Goal: Information Seeking & Learning: Find specific fact

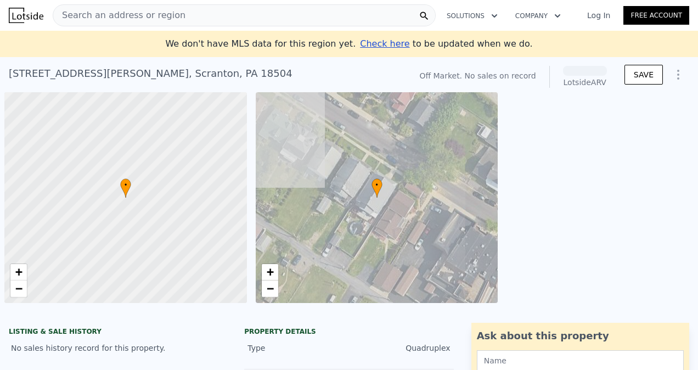
scroll to position [0, 4]
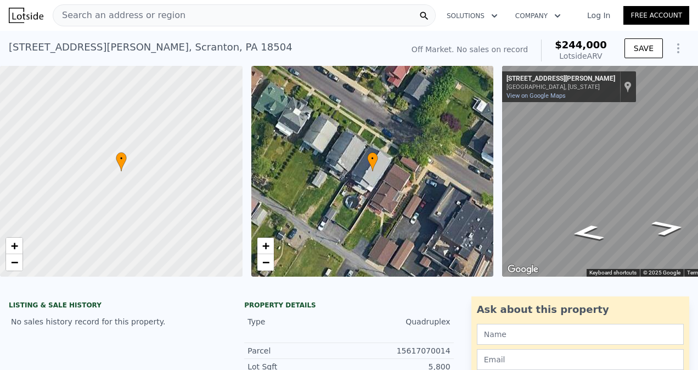
click at [194, 20] on div "Search an address or region" at bounding box center [244, 15] width 383 height 22
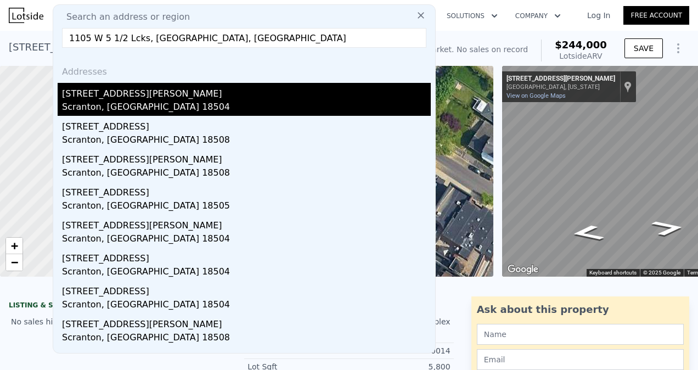
type input "1105 W 5 1/2 Lcks, [GEOGRAPHIC_DATA], [GEOGRAPHIC_DATA]"
click at [130, 103] on div "Scranton, [GEOGRAPHIC_DATA] 18504" at bounding box center [246, 107] width 369 height 15
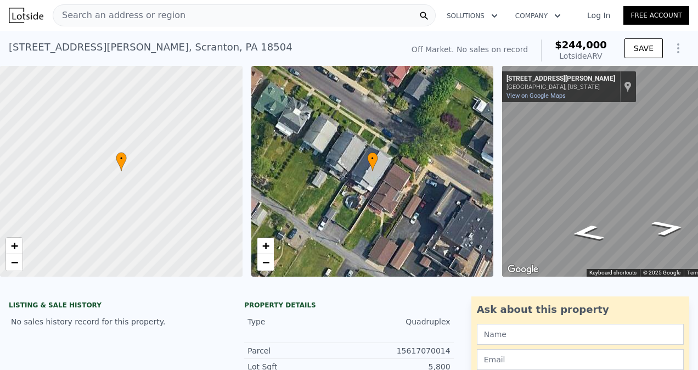
click at [199, 9] on div "Search an address or region" at bounding box center [244, 15] width 383 height 22
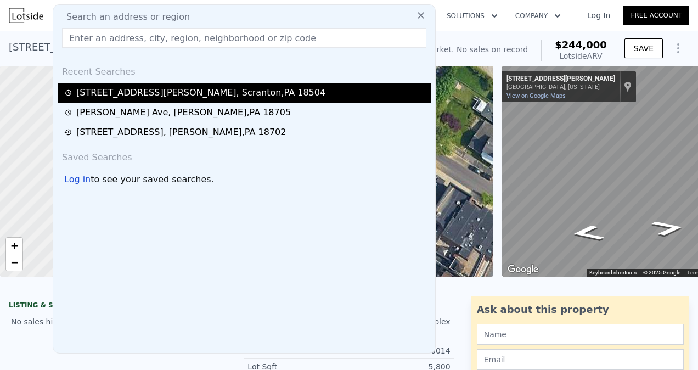
click at [192, 94] on div "[STREET_ADDRESS][PERSON_NAME][PERSON_NAME]" at bounding box center [200, 92] width 249 height 13
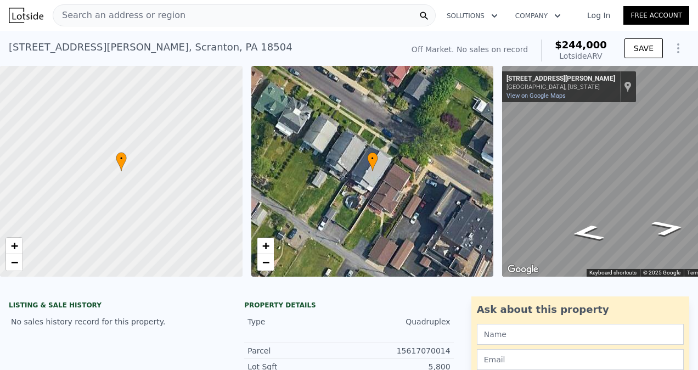
click at [383, 14] on div "Search an address or region" at bounding box center [244, 15] width 383 height 22
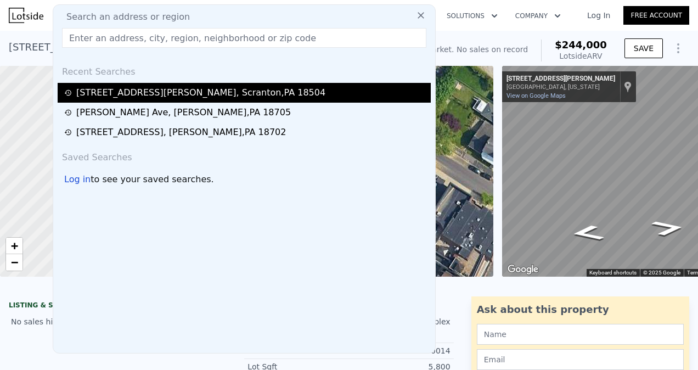
click at [276, 103] on div "[PERSON_NAME][GEOGRAPHIC_DATA][PERSON_NAME] , [GEOGRAPHIC_DATA] 18705" at bounding box center [244, 113] width 373 height 20
click at [267, 96] on div "[STREET_ADDRESS][PERSON_NAME][PERSON_NAME]" at bounding box center [245, 92] width 363 height 13
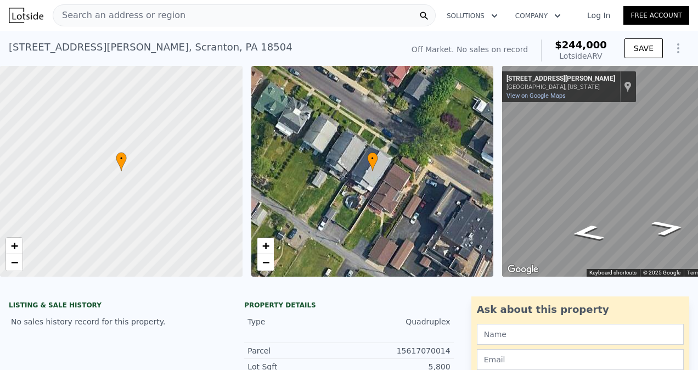
click at [166, 43] on div "[STREET_ADDRESS][PERSON_NAME][PERSON_NAME]" at bounding box center [151, 47] width 284 height 15
click at [166, 45] on div "[STREET_ADDRESS][PERSON_NAME][PERSON_NAME]" at bounding box center [151, 47] width 284 height 15
click at [169, 51] on div "[STREET_ADDRESS][PERSON_NAME][PERSON_NAME] No sales on record (~ARV $244k )" at bounding box center [204, 50] width 390 height 31
click at [169, 47] on div "[STREET_ADDRESS][PERSON_NAME][PERSON_NAME] No sales on record (~ARV $244k )" at bounding box center [204, 50] width 390 height 31
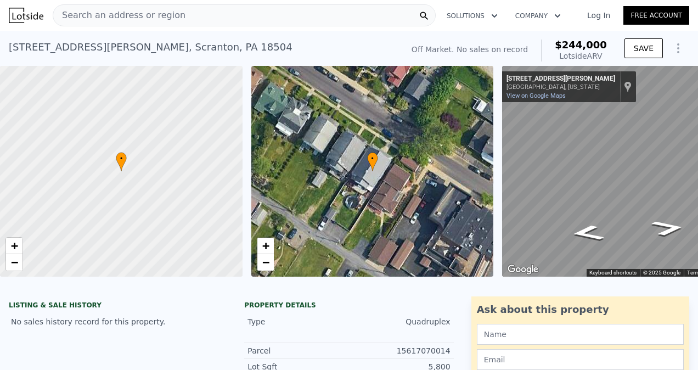
click at [169, 47] on div "[STREET_ADDRESS][PERSON_NAME][PERSON_NAME] No sales on record (~ARV $244k )" at bounding box center [204, 50] width 390 height 31
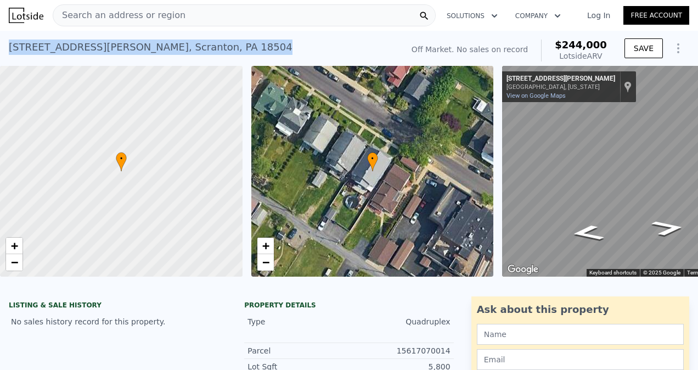
click at [169, 47] on div "[STREET_ADDRESS][PERSON_NAME][PERSON_NAME] No sales on record (~ARV $244k )" at bounding box center [204, 50] width 390 height 31
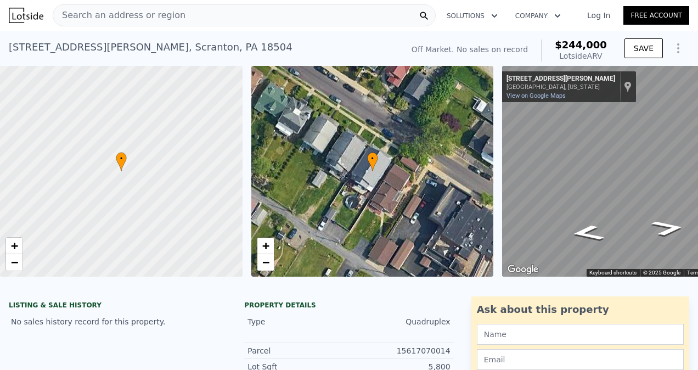
drag, startPoint x: 169, startPoint y: 47, endPoint x: 121, endPoint y: 29, distance: 51.1
click at [121, 29] on nav "Search an address or region Solutions Company Open main menu Log In Free Account" at bounding box center [349, 15] width 698 height 31
click at [25, 19] on img at bounding box center [26, 15] width 35 height 15
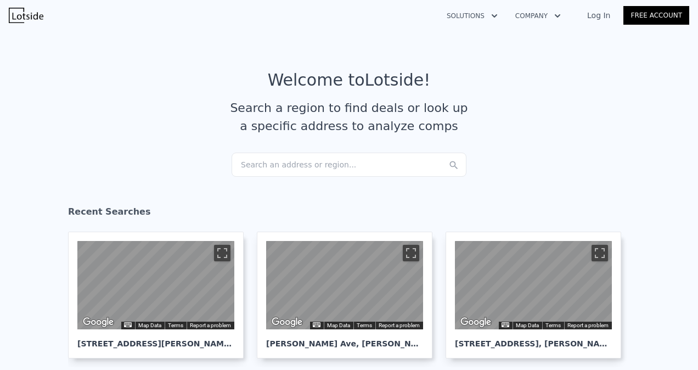
click at [288, 168] on div "Search an address or region..." at bounding box center [349, 165] width 235 height 24
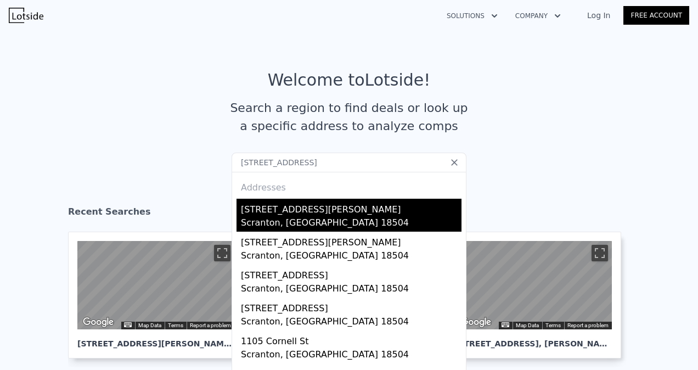
type input "[STREET_ADDRESS]"
click at [327, 213] on div "[STREET_ADDRESS][PERSON_NAME]" at bounding box center [351, 208] width 221 height 18
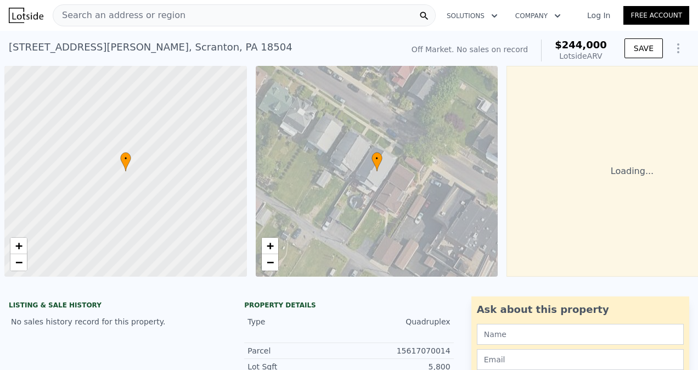
scroll to position [0, 4]
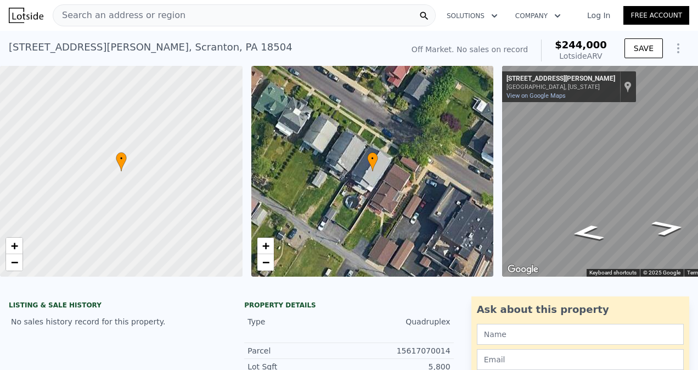
click at [208, 19] on div "Search an address or region" at bounding box center [244, 15] width 383 height 22
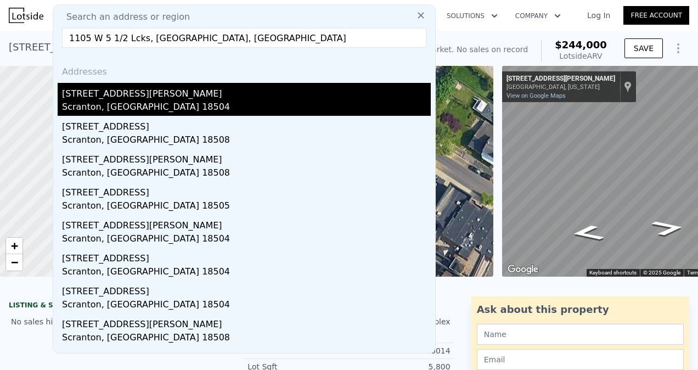
type input "1105 W 5 1/2 Lcks, [GEOGRAPHIC_DATA], [GEOGRAPHIC_DATA]"
click at [99, 99] on div "[STREET_ADDRESS][PERSON_NAME]" at bounding box center [246, 92] width 369 height 18
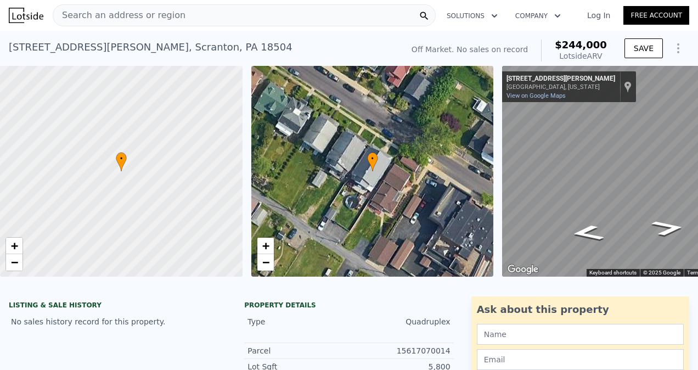
click at [130, 60] on div "[STREET_ADDRESS][PERSON_NAME][PERSON_NAME] No sales on record (~ARV $244k )" at bounding box center [204, 50] width 390 height 31
click at [142, 15] on span "Search an address or region" at bounding box center [119, 15] width 132 height 13
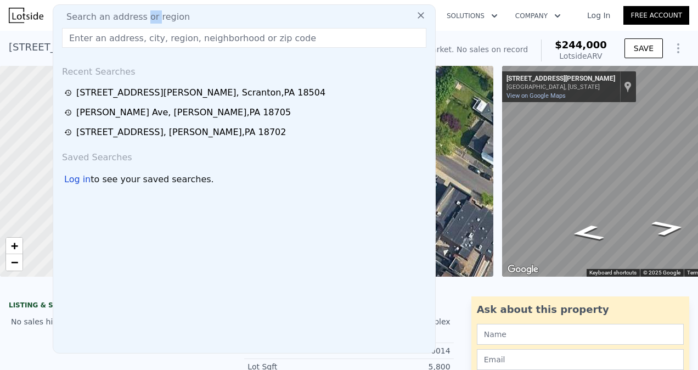
click at [142, 15] on span "Search an address or region" at bounding box center [124, 16] width 132 height 13
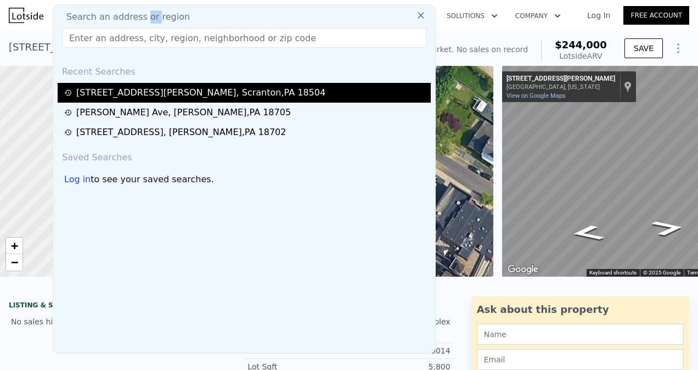
drag, startPoint x: 142, startPoint y: 15, endPoint x: 191, endPoint y: 93, distance: 91.5
click at [191, 93] on div "[STREET_ADDRESS][PERSON_NAME][PERSON_NAME]" at bounding box center [200, 92] width 249 height 13
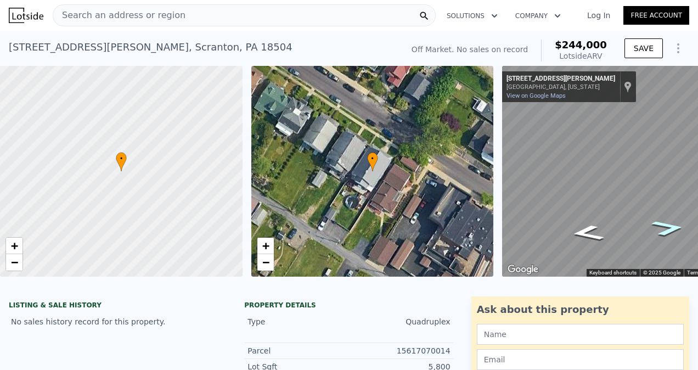
click at [671, 223] on icon "Go Northwest, Watson St" at bounding box center [668, 228] width 61 height 24
click at [592, 233] on icon "Go Southeast, Watson St" at bounding box center [587, 233] width 61 height 24
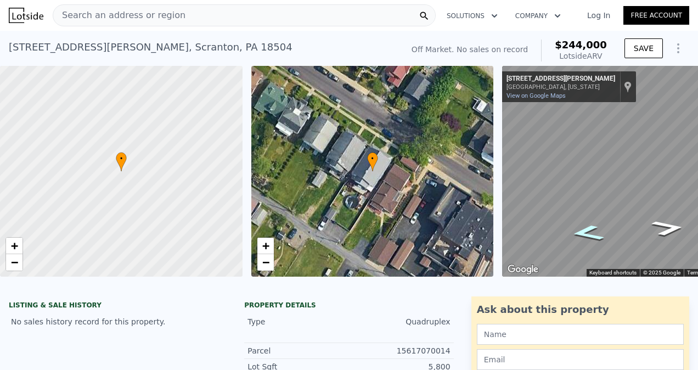
click at [592, 233] on icon "Go Southeast, Watson St" at bounding box center [587, 233] width 61 height 24
click at [674, 226] on icon "Go Northwest, Watson St" at bounding box center [668, 228] width 61 height 24
